Goal: Task Accomplishment & Management: Complete application form

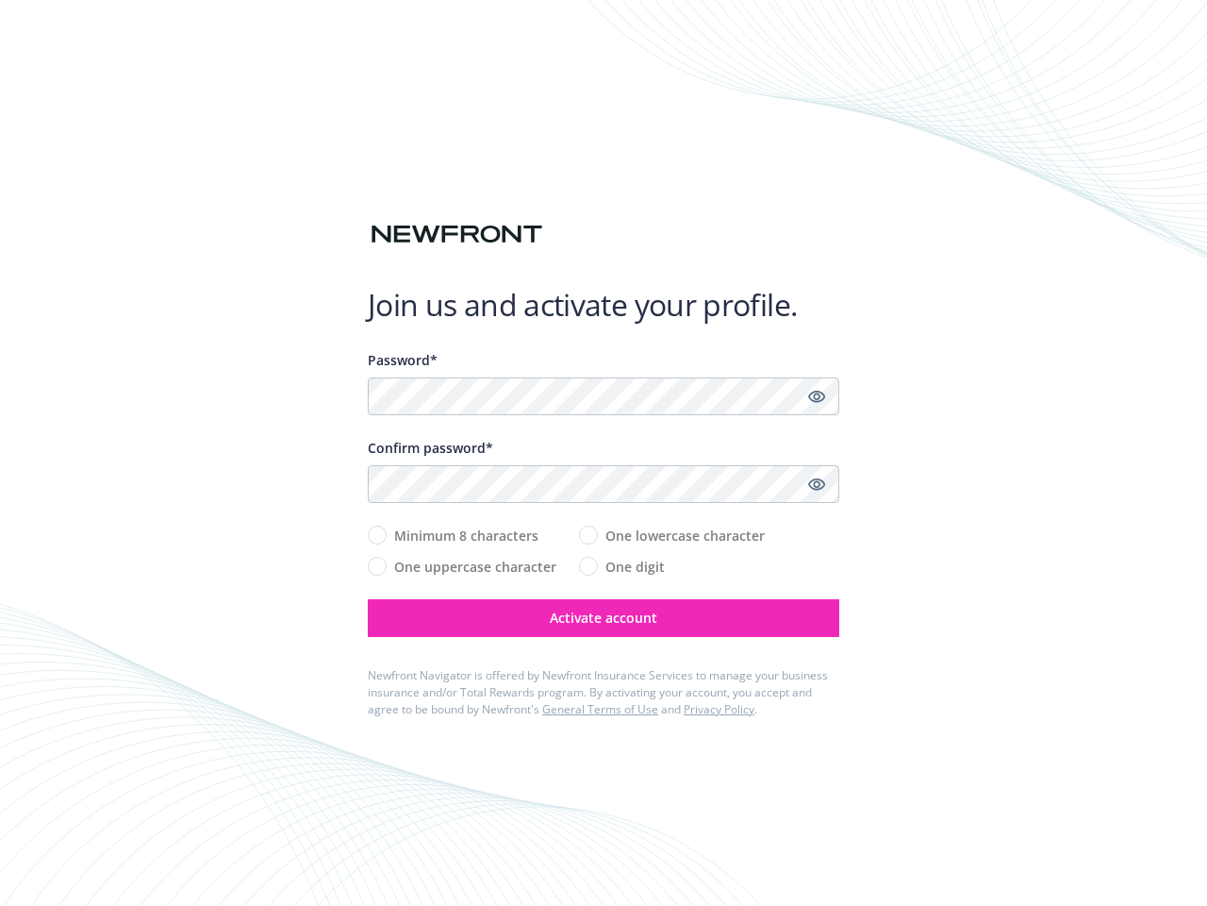
click at [604, 453] on div "Confirm password*" at bounding box center [604, 448] width 472 height 20
click at [817, 396] on icon "Show password" at bounding box center [816, 396] width 17 height 17
click at [817, 484] on icon "Show password" at bounding box center [816, 483] width 17 height 17
click at [604, 618] on span "Activate account" at bounding box center [604, 617] width 108 height 18
